Goal: Task Accomplishment & Management: Manage account settings

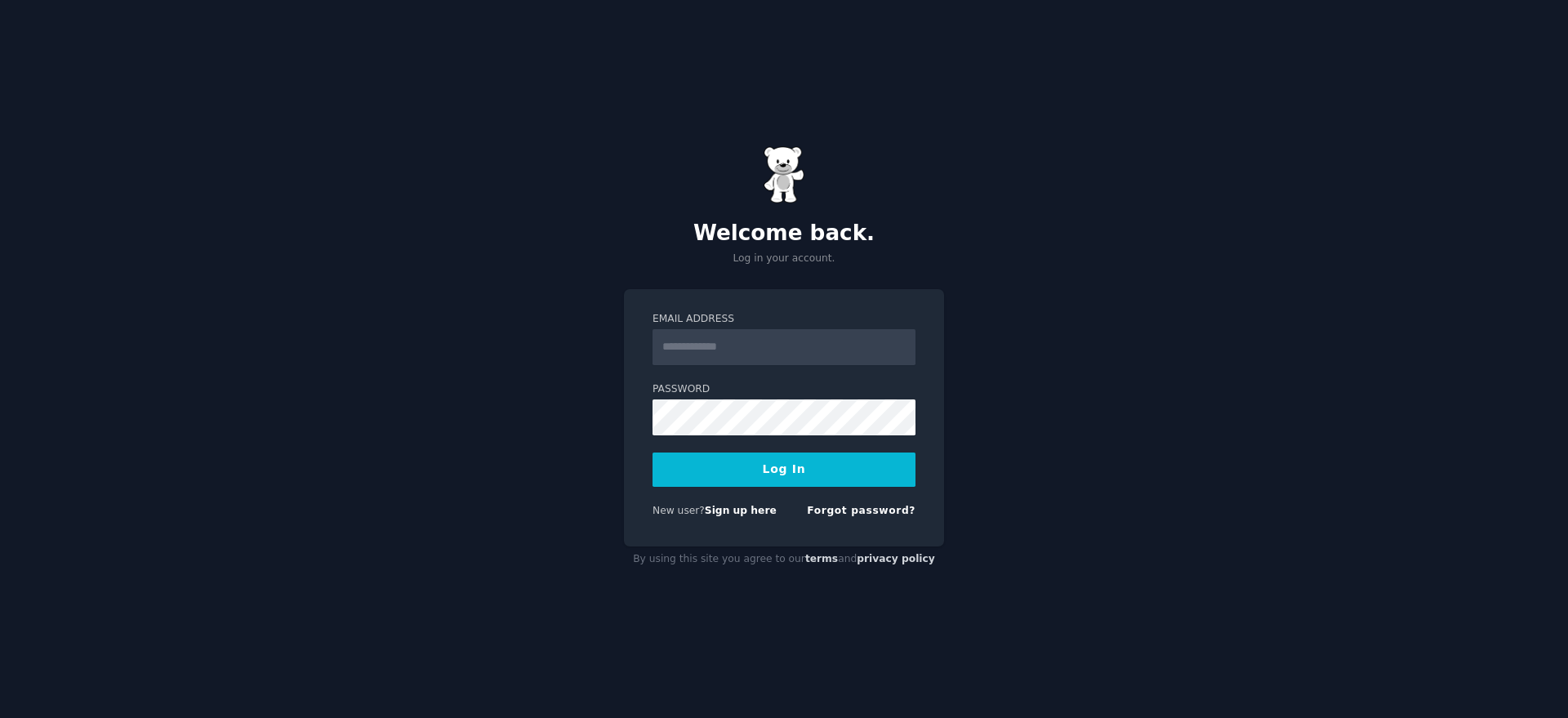
click at [829, 358] on input "Email Address" at bounding box center [784, 347] width 263 height 36
type input "**********"
click at [652, 453] on button "Log In" at bounding box center [784, 469] width 263 height 34
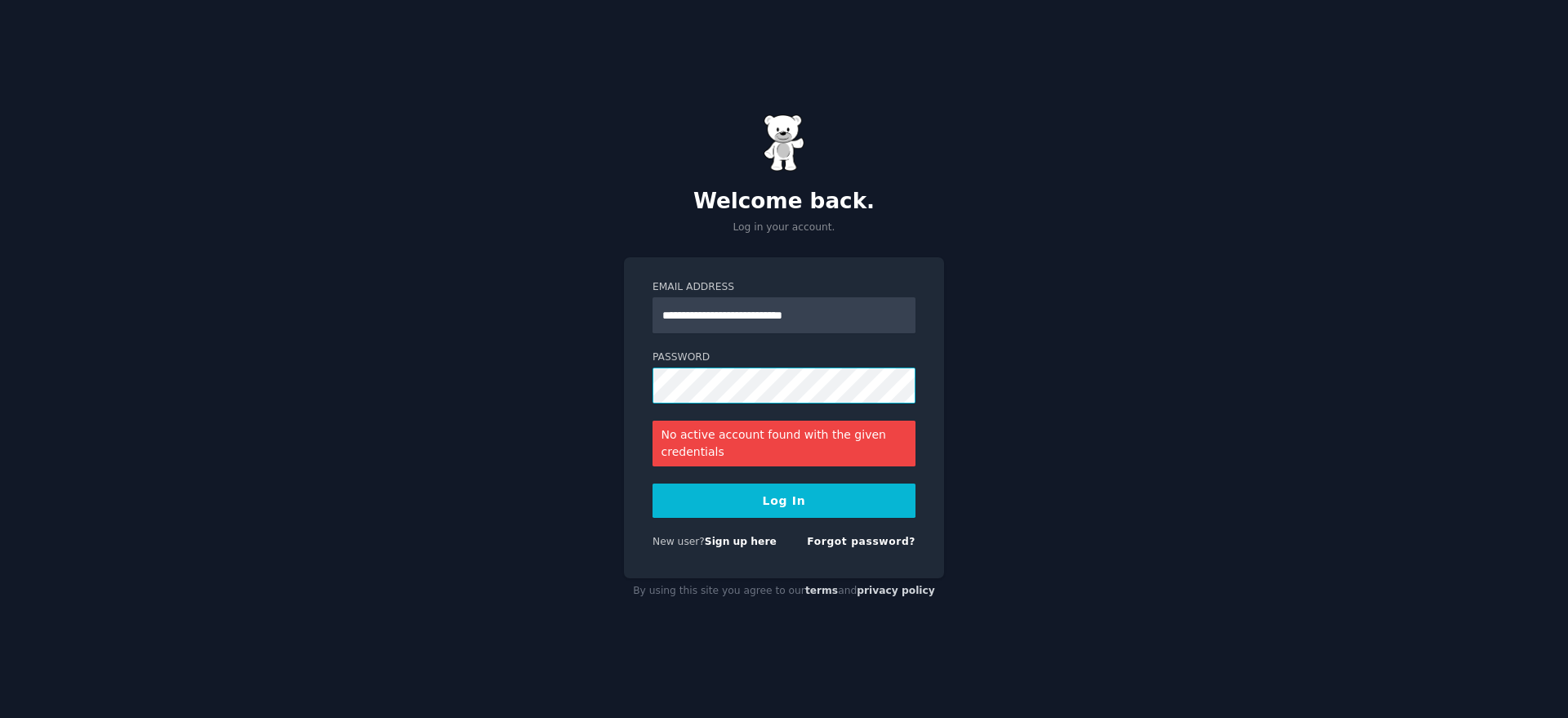
click at [652, 483] on button "Log In" at bounding box center [784, 500] width 263 height 34
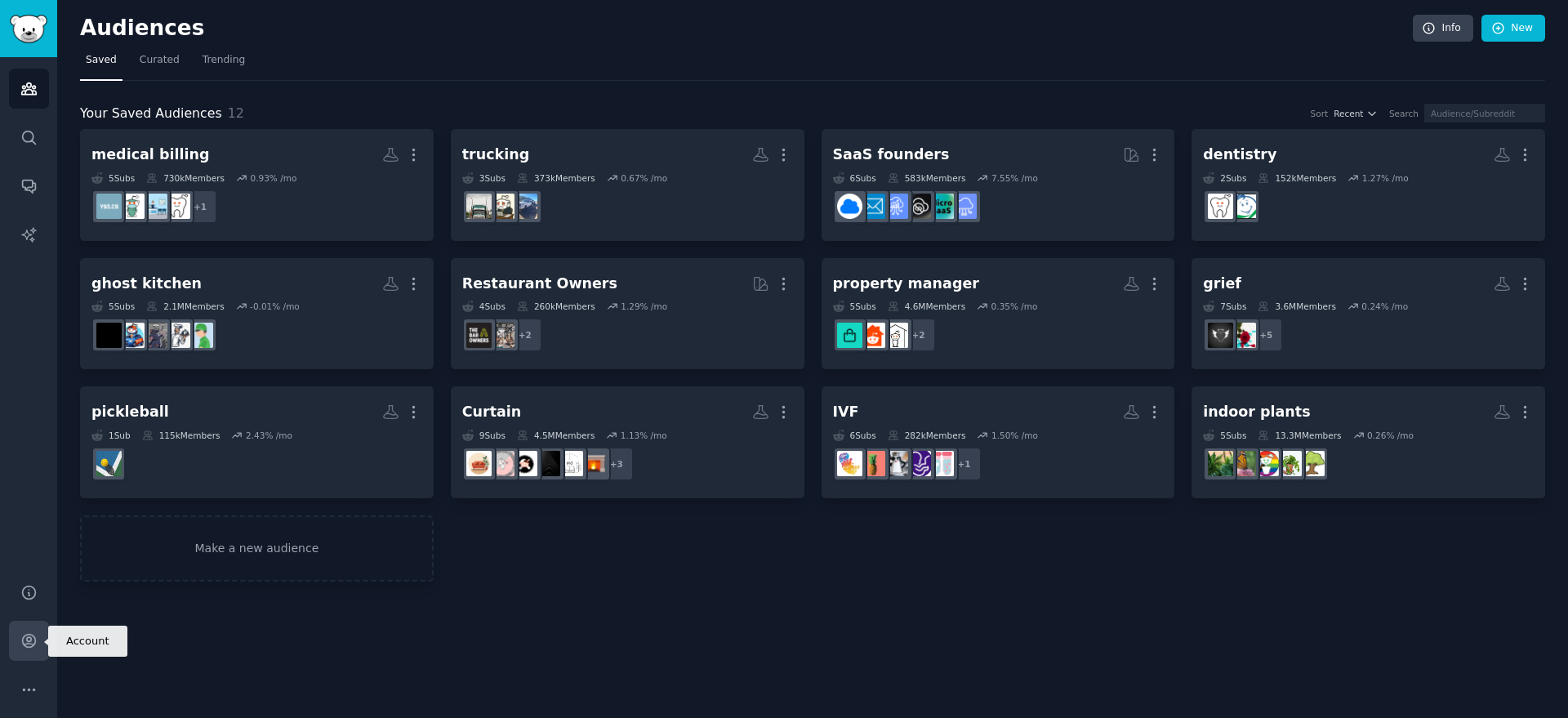
click at [35, 658] on link "Account" at bounding box center [29, 640] width 40 height 40
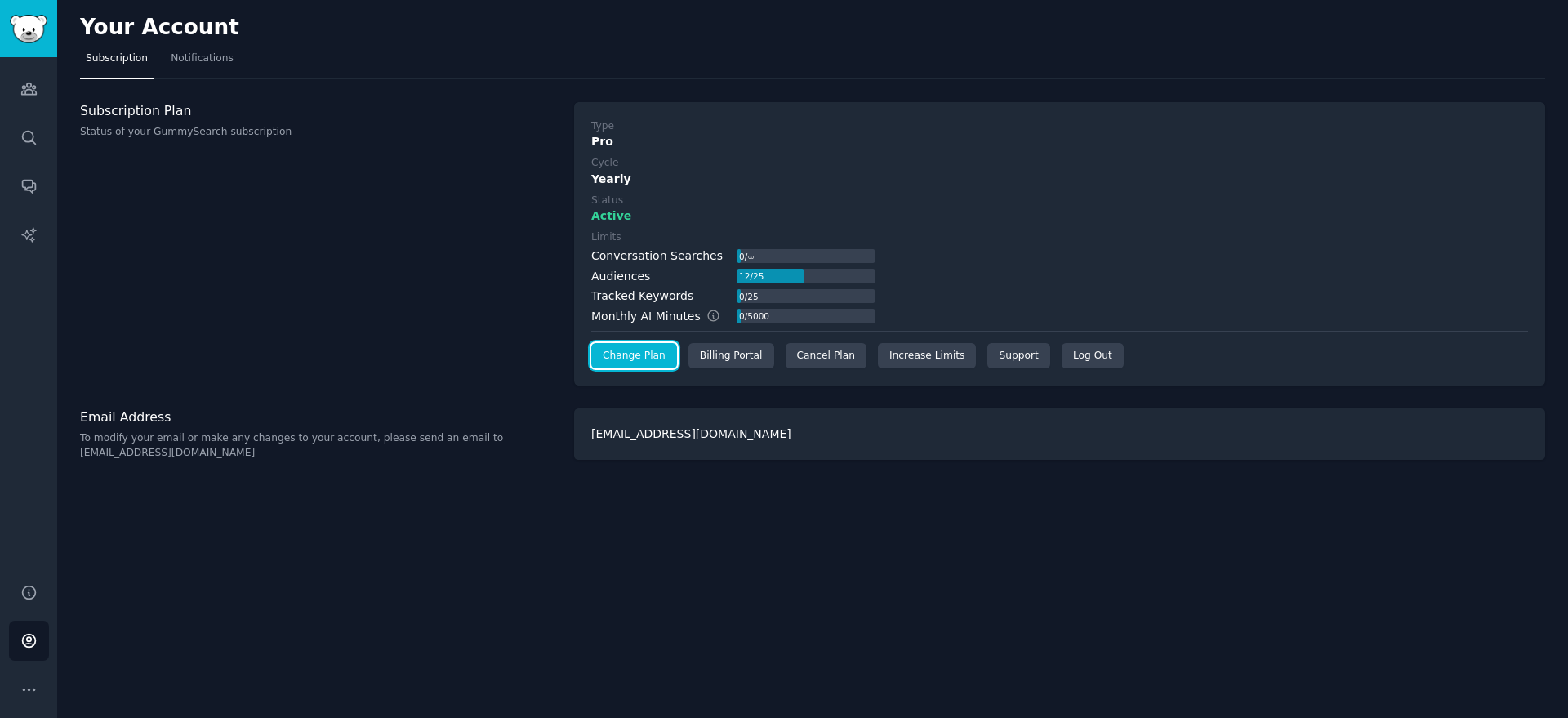
click at [655, 363] on link "Change Plan" at bounding box center [633, 356] width 86 height 26
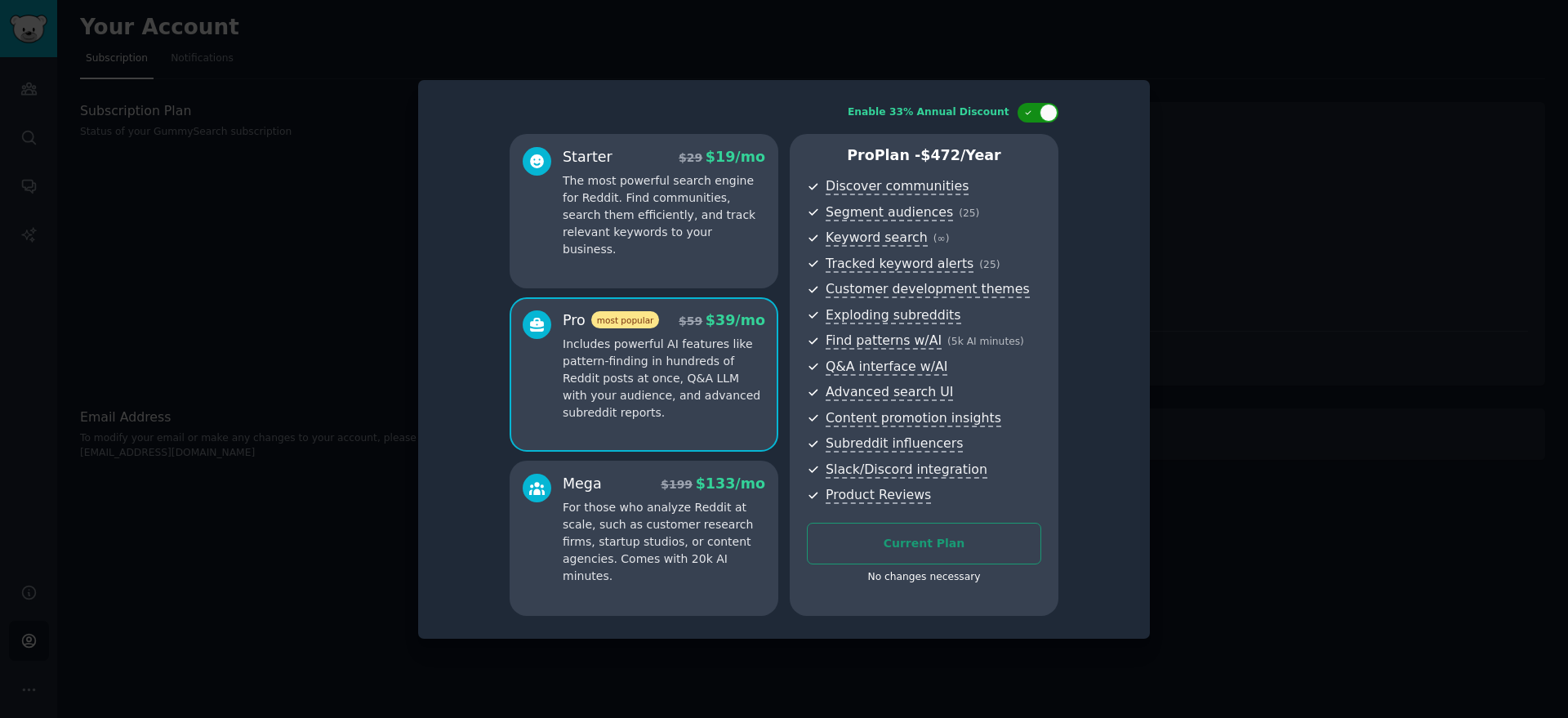
click at [1039, 117] on div at bounding box center [1038, 112] width 40 height 19
checkbox input "false"
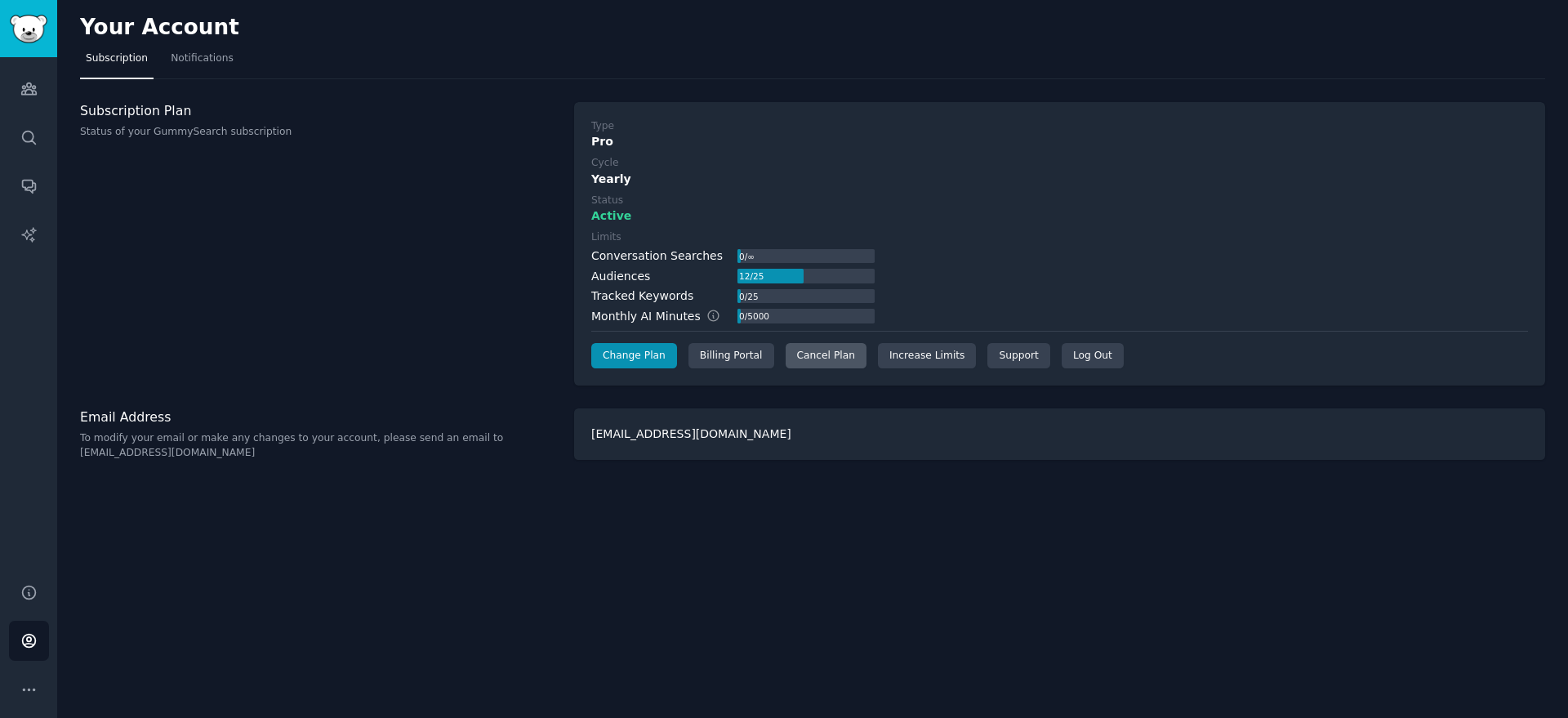
click at [837, 361] on div "Cancel Plan" at bounding box center [826, 356] width 81 height 26
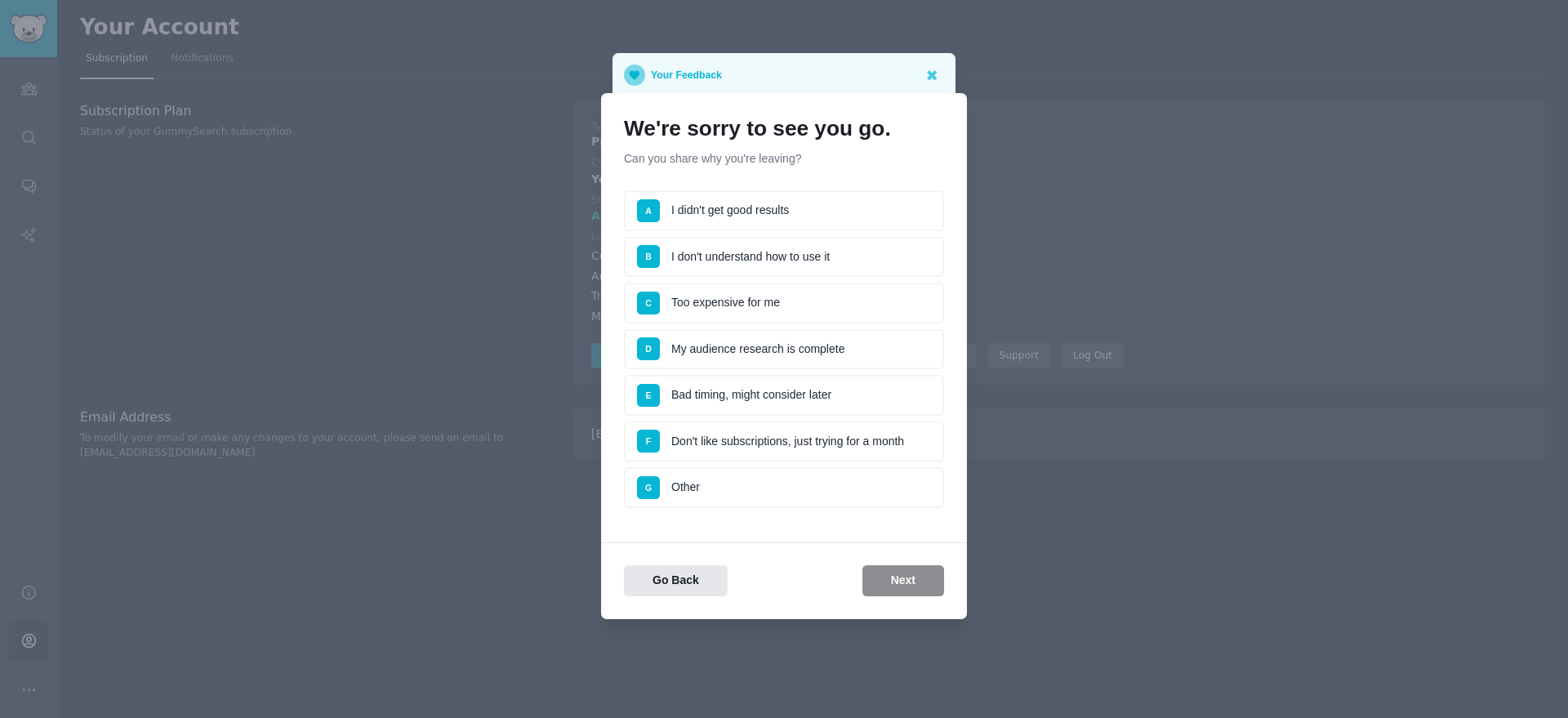
click at [771, 221] on li "A I didn't get good results" at bounding box center [784, 211] width 320 height 41
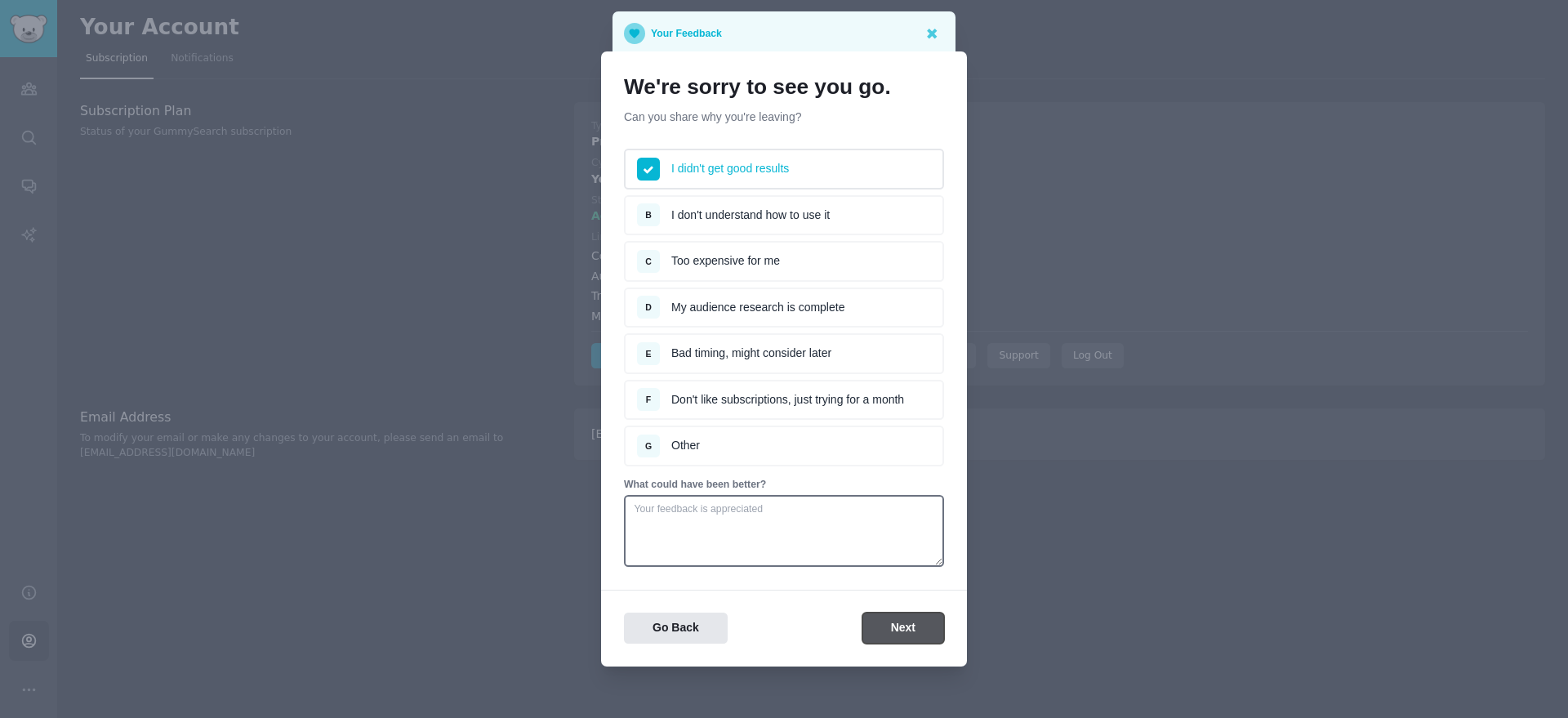
click at [923, 633] on button "Next" at bounding box center [903, 629] width 82 height 32
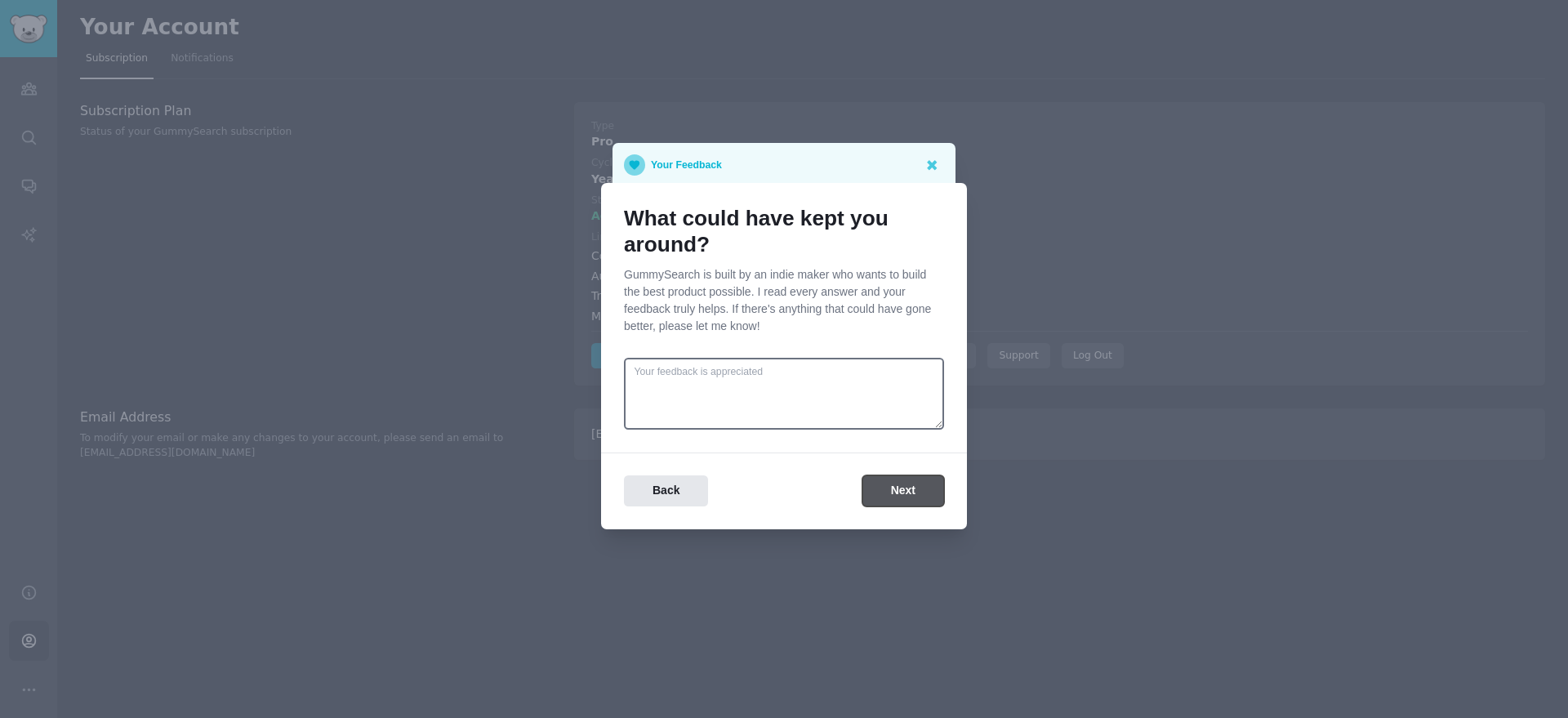
click at [894, 475] on button "Next" at bounding box center [903, 491] width 82 height 32
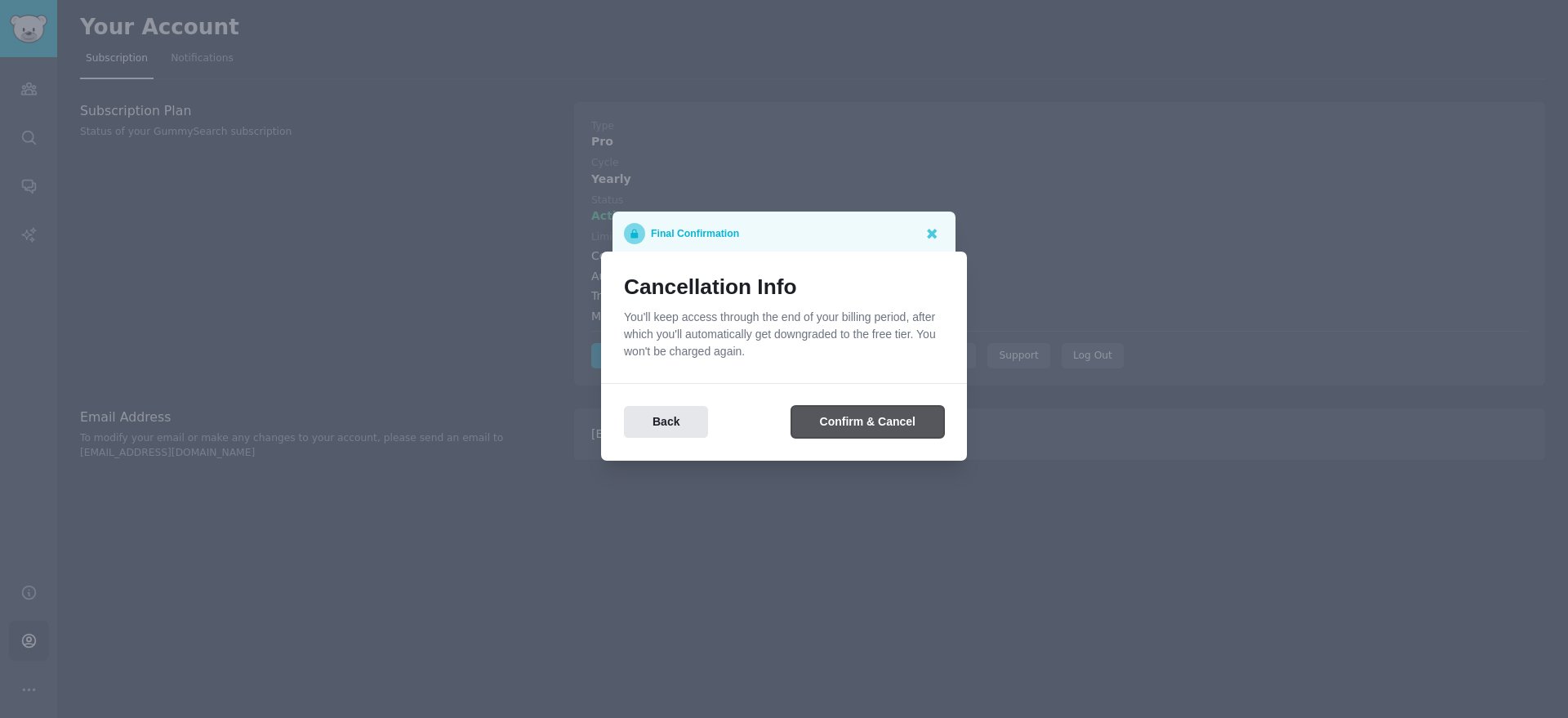
click at [894, 424] on button "Confirm & Cancel" at bounding box center [868, 422] width 153 height 32
